Goal: Task Accomplishment & Management: Use online tool/utility

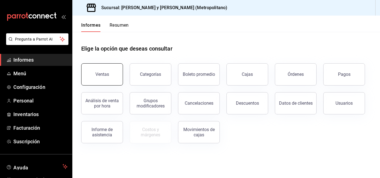
click at [105, 71] on button "Ventas" at bounding box center [102, 74] width 42 height 22
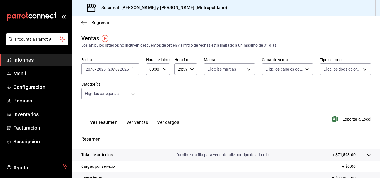
click at [132, 68] on icon "button" at bounding box center [134, 69] width 4 height 4
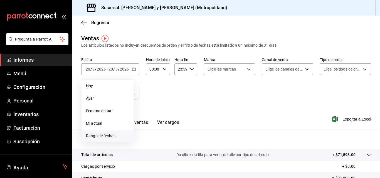
click at [104, 137] on font "Rango de fechas" at bounding box center [100, 136] width 29 height 4
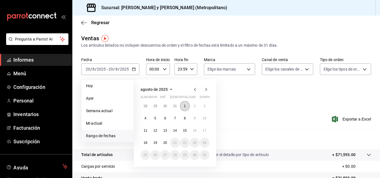
click at [187, 104] on button "1" at bounding box center [185, 106] width 10 height 10
click at [196, 90] on icon "button" at bounding box center [195, 89] width 7 height 7
click at [167, 101] on button "2" at bounding box center [165, 106] width 10 height 10
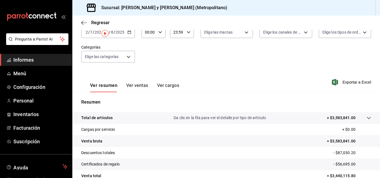
scroll to position [5, 0]
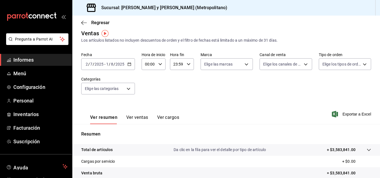
click at [128, 63] on icon "button" at bounding box center [129, 64] width 4 height 4
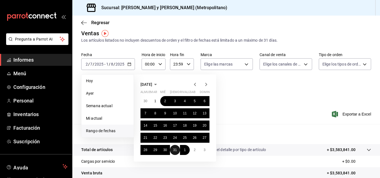
click at [177, 151] on font "31" at bounding box center [175, 150] width 4 height 4
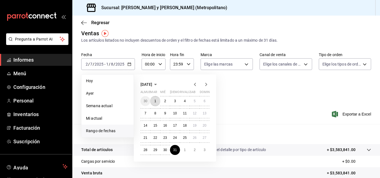
click at [154, 100] on font "1" at bounding box center [155, 101] width 2 height 4
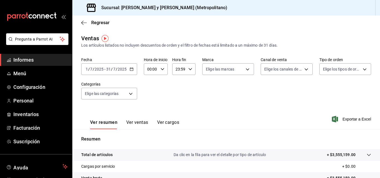
click at [147, 123] on font "Ver ventas" at bounding box center [137, 122] width 22 height 5
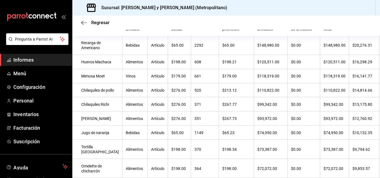
scroll to position [28, 0]
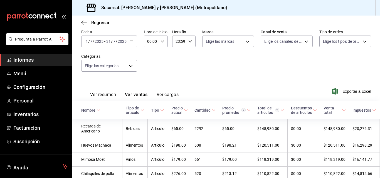
click at [107, 95] on font "Ver resumen" at bounding box center [103, 94] width 26 height 5
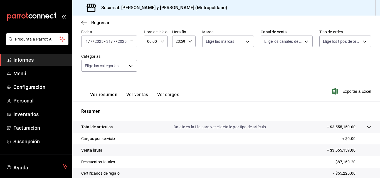
click at [85, 26] on div "Regresar" at bounding box center [226, 23] width 308 height 14
click at [83, 22] on icon "button" at bounding box center [84, 22] width 6 height 5
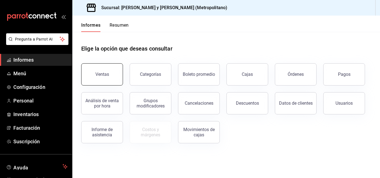
click at [105, 78] on button "Ventas" at bounding box center [102, 74] width 42 height 22
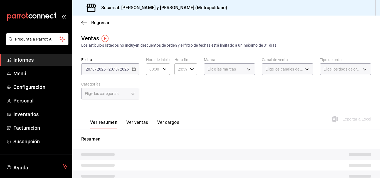
click at [254, 68] on div "Fecha [DATE] [DATE] - [DATE] [DATE] Hora de inicio 00:00 Hora de inicio Hora fi…" at bounding box center [226, 81] width 290 height 49
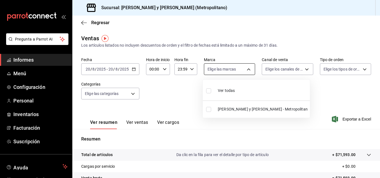
click at [251, 68] on body "Pregunta a Parrot AI Informes Menú Configuración Personal Inventarios Facturaci…" at bounding box center [190, 89] width 380 height 178
click at [238, 111] on font "[PERSON_NAME] y [PERSON_NAME]" at bounding box center [250, 109] width 64 height 4
type input "5c4b5436-b9cd-4a1a-b4e8-85329c7394cf"
checkbox input "true"
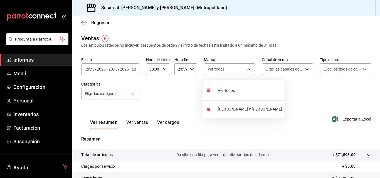
click at [361, 71] on div at bounding box center [190, 89] width 380 height 178
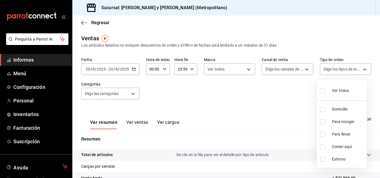
click at [361, 70] on body "Pregunta a Parrot AI Informes Menú Configuración Personal Inventarios Facturaci…" at bounding box center [190, 89] width 380 height 178
click at [291, 68] on div at bounding box center [190, 89] width 380 height 178
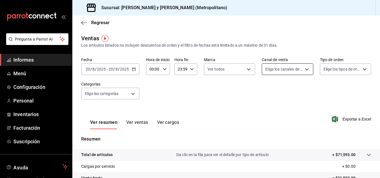
click at [295, 65] on body "Pregunta a Parrot AI Informes Menú Configuración Personal Inventarios Facturaci…" at bounding box center [190, 89] width 380 height 178
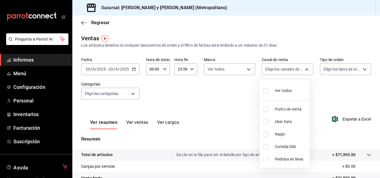
click at [295, 138] on li "Rappi" at bounding box center [285, 134] width 50 height 13
type input "RAPPI"
checkbox input "true"
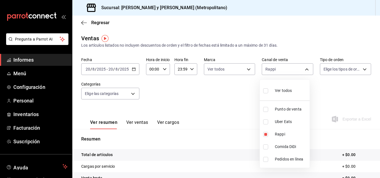
click at [217, 91] on div at bounding box center [190, 89] width 380 height 178
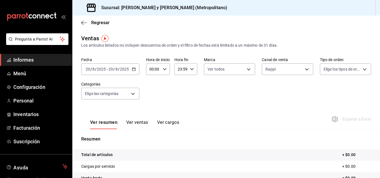
click at [133, 71] on \(Stroke\) "button" at bounding box center [133, 69] width 3 height 3
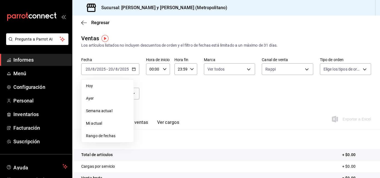
click at [185, 97] on div "Fecha [DATE] [DATE] - [DATE] [DATE] [DATE] [DATE] Semana actual Mi actual Rango…" at bounding box center [226, 81] width 290 height 49
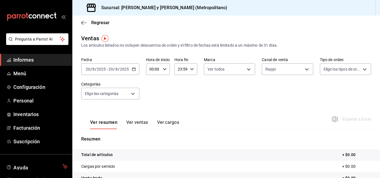
click at [133, 69] on icon "button" at bounding box center [134, 69] width 4 height 4
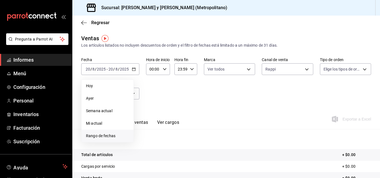
click at [117, 133] on span "Rango de fechas" at bounding box center [107, 136] width 43 height 6
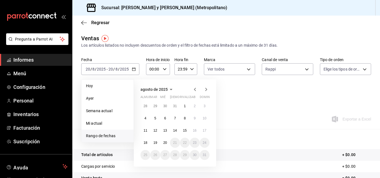
click at [192, 90] on icon "button" at bounding box center [195, 89] width 7 height 7
click at [157, 105] on button "1" at bounding box center [155, 106] width 10 height 10
click at [173, 155] on button "31" at bounding box center [175, 155] width 10 height 10
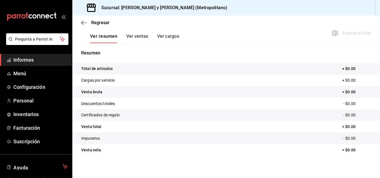
scroll to position [88, 0]
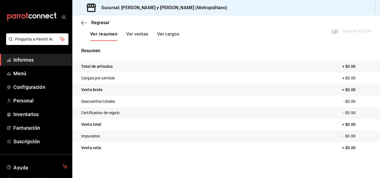
click at [136, 35] on font "Ver ventas" at bounding box center [137, 33] width 22 height 5
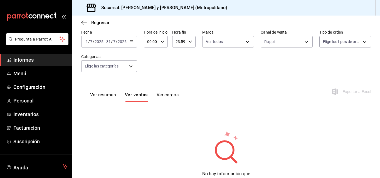
scroll to position [51, 0]
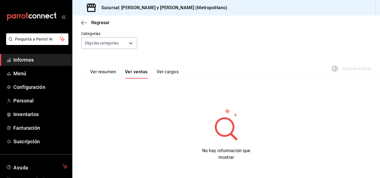
click at [95, 73] on font "Ver resumen" at bounding box center [103, 71] width 26 height 5
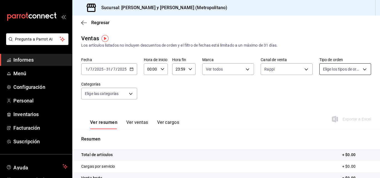
click at [342, 67] on body "Pregunta a Parrot AI Informes Menú Configuración Personal Inventarios Facturaci…" at bounding box center [190, 89] width 380 height 178
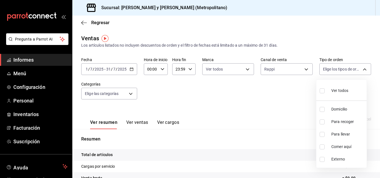
click at [340, 88] on font "Ver todos" at bounding box center [339, 90] width 17 height 4
type input "ba680d0a-1f34-4b04-824e-6ad3acaf04f7,2b77cb70-5460-4e10-9e7c-e3f2a48e8b4b,02b75…"
checkbox input "true"
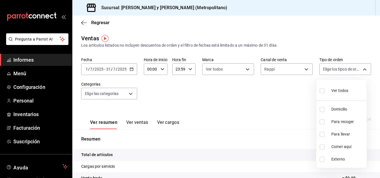
checkbox input "true"
click at [249, 112] on div at bounding box center [190, 89] width 380 height 178
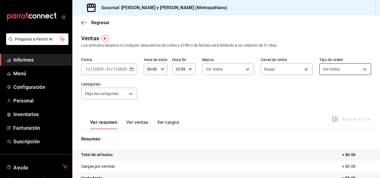
click at [339, 70] on body "Pregunta a Parrot AI Informes Menú Configuración Personal Inventarios Facturaci…" at bounding box center [190, 89] width 380 height 178
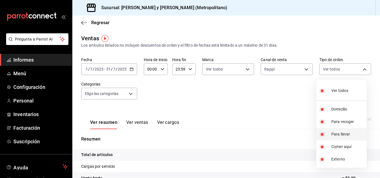
click at [327, 134] on li "Para llevar" at bounding box center [341, 134] width 50 height 13
type input "ba680d0a-1f34-4b04-824e-6ad3acaf04f7,2b77cb70-5460-4e10-9e7c-e3f2a48e8b4b,4ffca…"
checkbox input "false"
click at [320, 135] on input "checkbox" at bounding box center [321, 134] width 5 height 5
checkbox input "true"
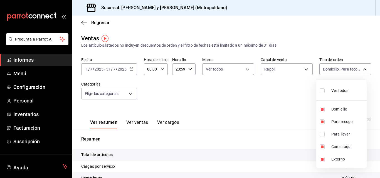
type input "ba680d0a-1f34-4b04-824e-6ad3acaf04f7,2b77cb70-5460-4e10-9e7c-e3f2a48e8b4b,4ffca…"
checkbox input "true"
click at [256, 99] on div at bounding box center [190, 89] width 380 height 178
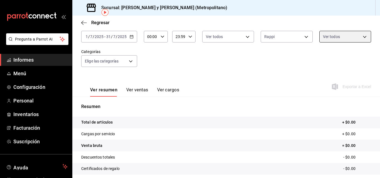
scroll to position [5, 0]
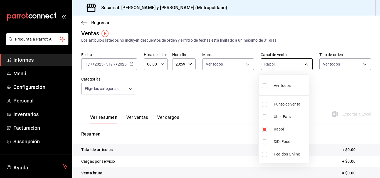
click at [305, 65] on body "Pregunta a Parrot AI Informes Menú Configuración Personal Inventarios Facturaci…" at bounding box center [190, 89] width 380 height 178
click at [288, 82] on div "Ver todos" at bounding box center [276, 85] width 29 height 12
type input "PARROT,UBER_EATS,RAPPI,DIDI_FOOD,ONLINE"
checkbox input "true"
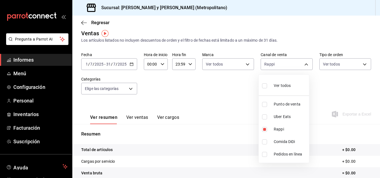
checkbox input "true"
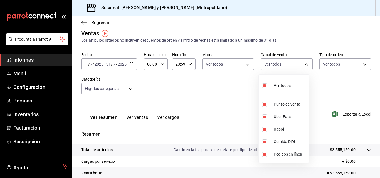
click at [343, 88] on div at bounding box center [190, 89] width 380 height 178
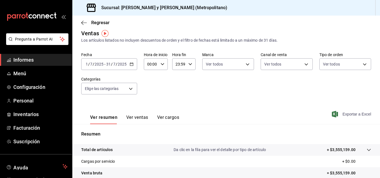
click at [344, 114] on font "Exportar a Excel" at bounding box center [356, 114] width 29 height 4
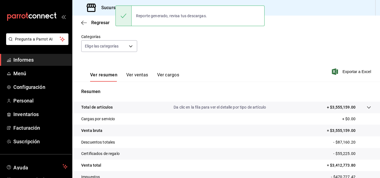
scroll to position [5, 0]
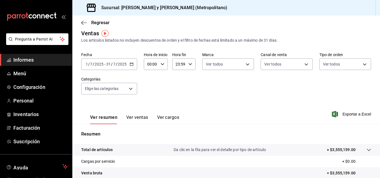
click at [83, 26] on div "Regresar" at bounding box center [226, 23] width 308 height 14
click at [84, 23] on icon "button" at bounding box center [84, 22] width 6 height 5
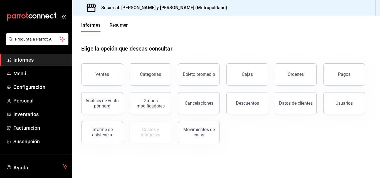
click at [347, 131] on div "Ventas Categorías Boleto promedio Cajas Órdenes Pagos Análisis de venta por hor…" at bounding box center [223, 100] width 296 height 87
